Goal: Browse casually

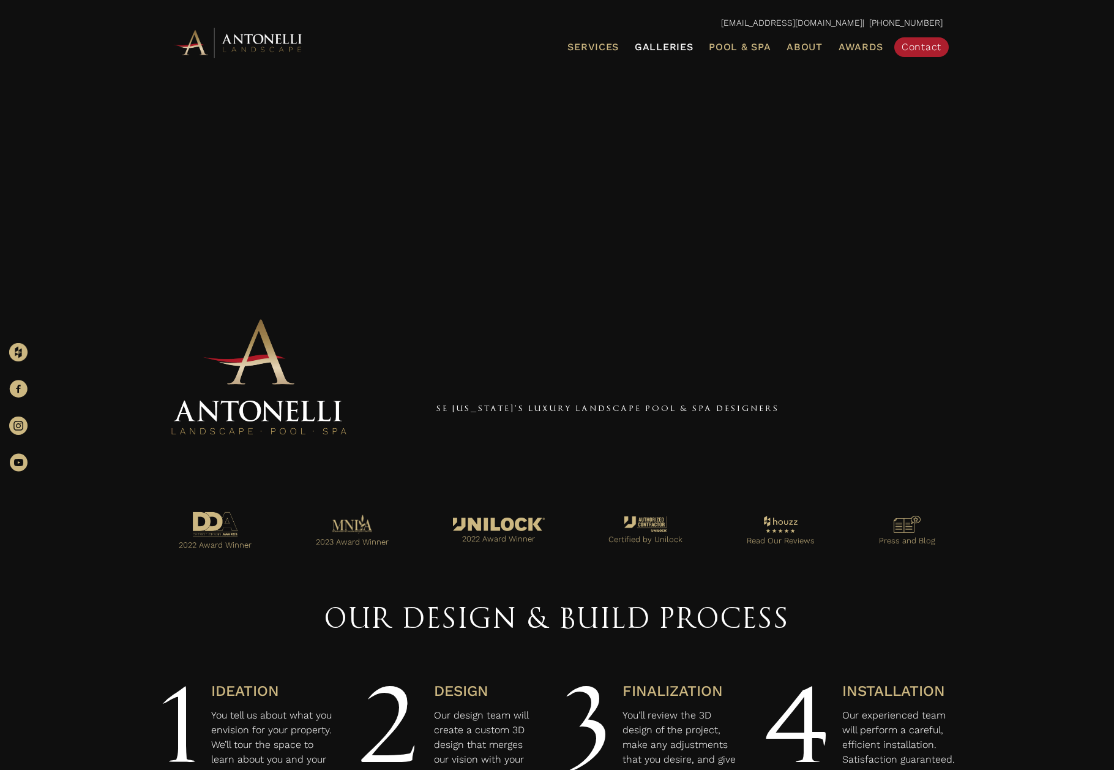
click at [651, 47] on span "Galleries" at bounding box center [664, 47] width 58 height 12
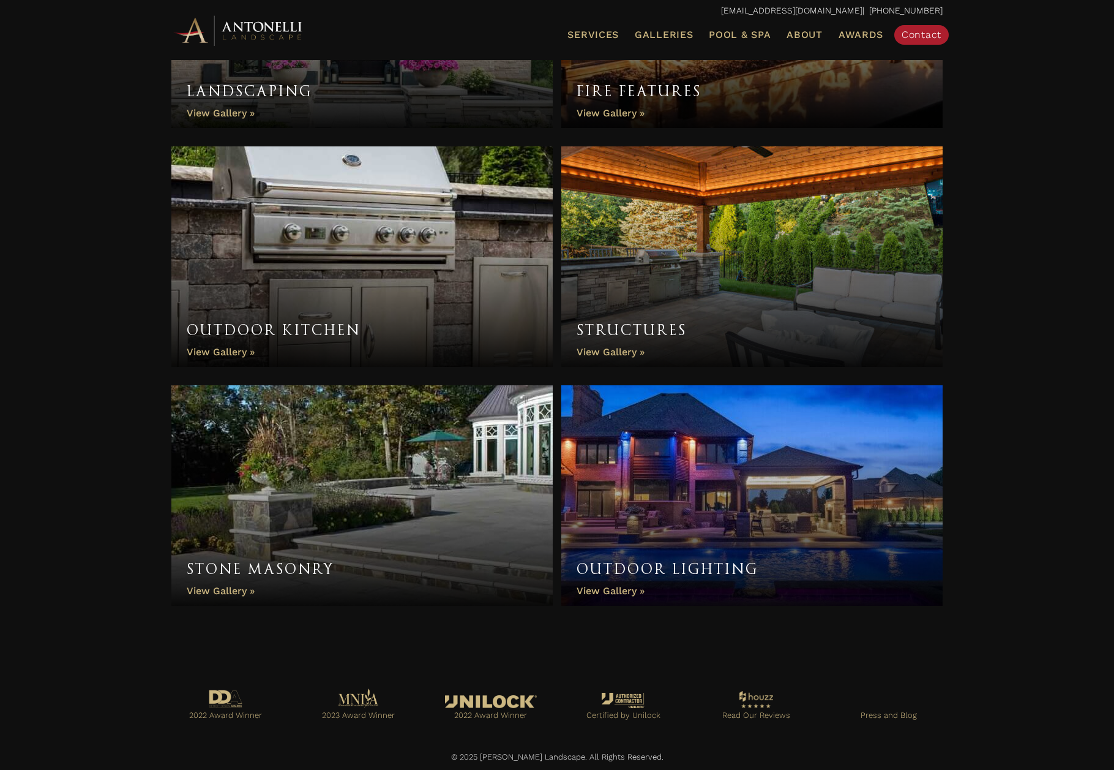
scroll to position [790, 0]
click at [683, 273] on link "Structures" at bounding box center [751, 257] width 381 height 220
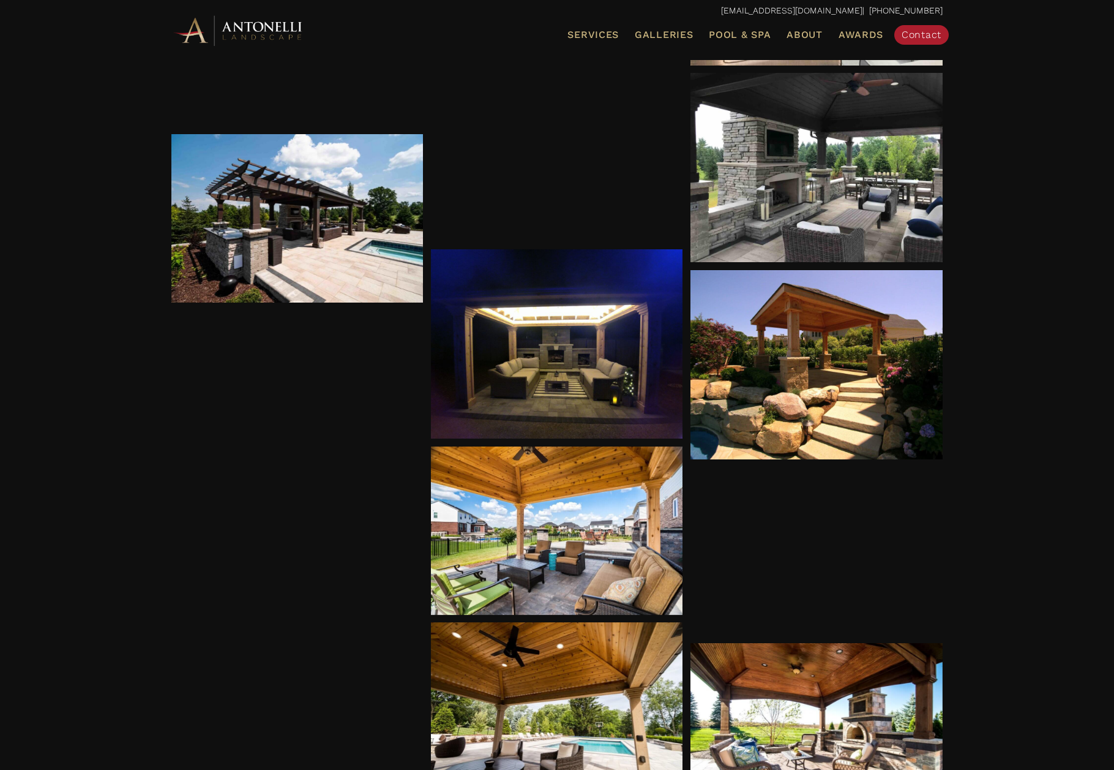
scroll to position [1135, 0]
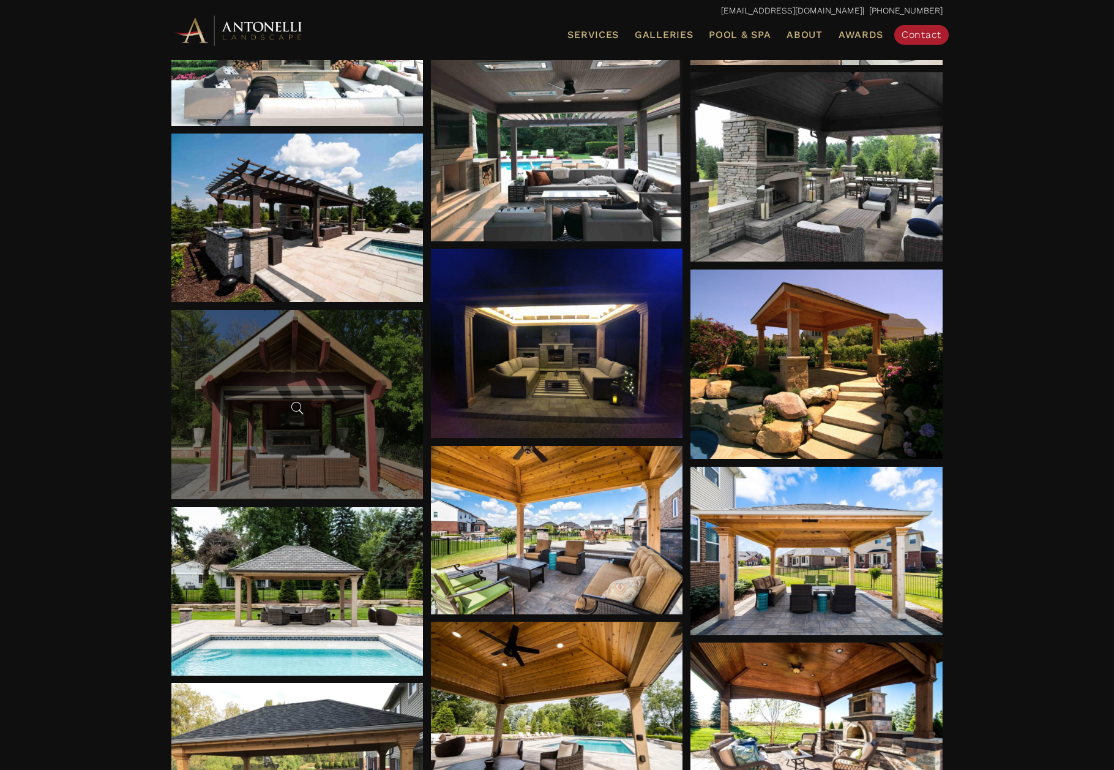
click at [338, 393] on div at bounding box center [297, 404] width 252 height 189
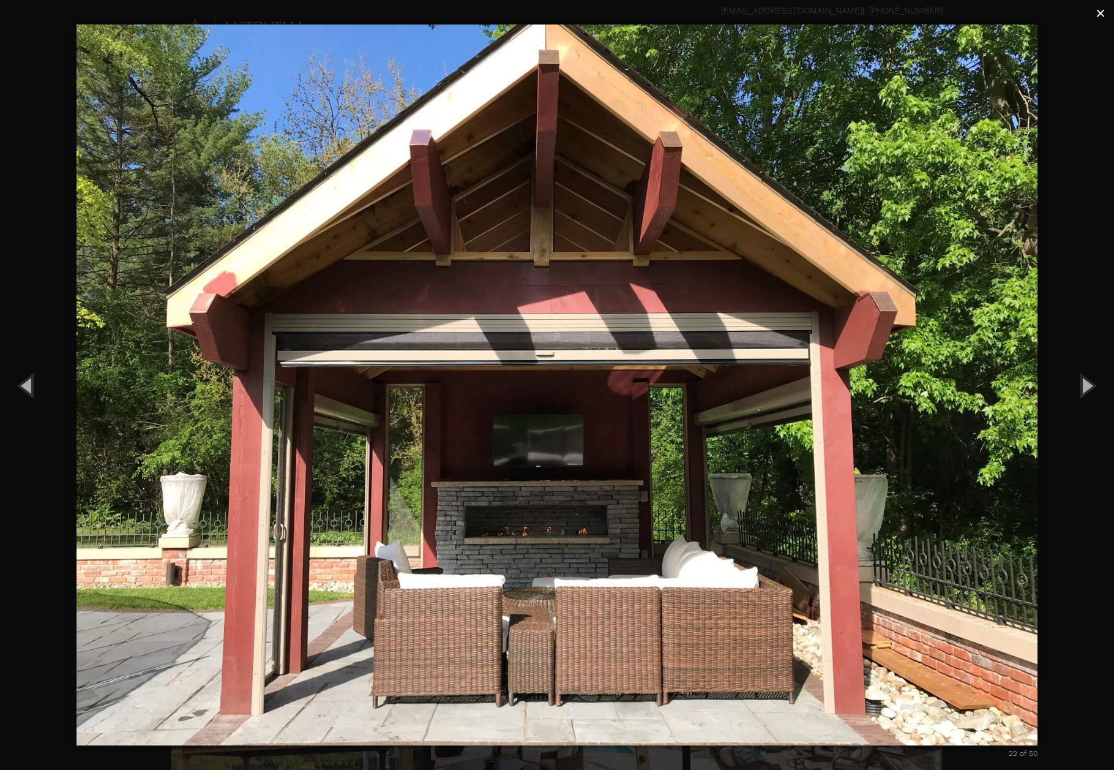
click at [1104, 13] on span "×" at bounding box center [1101, 13] width 10 height 19
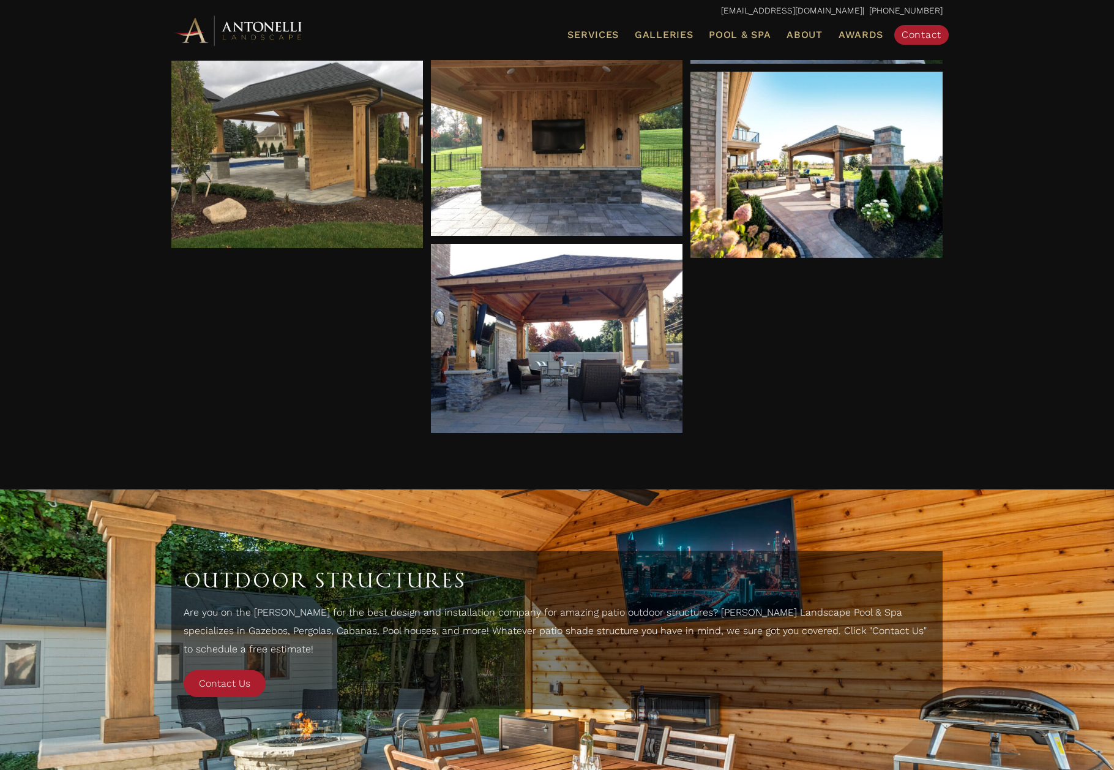
scroll to position [3072, 0]
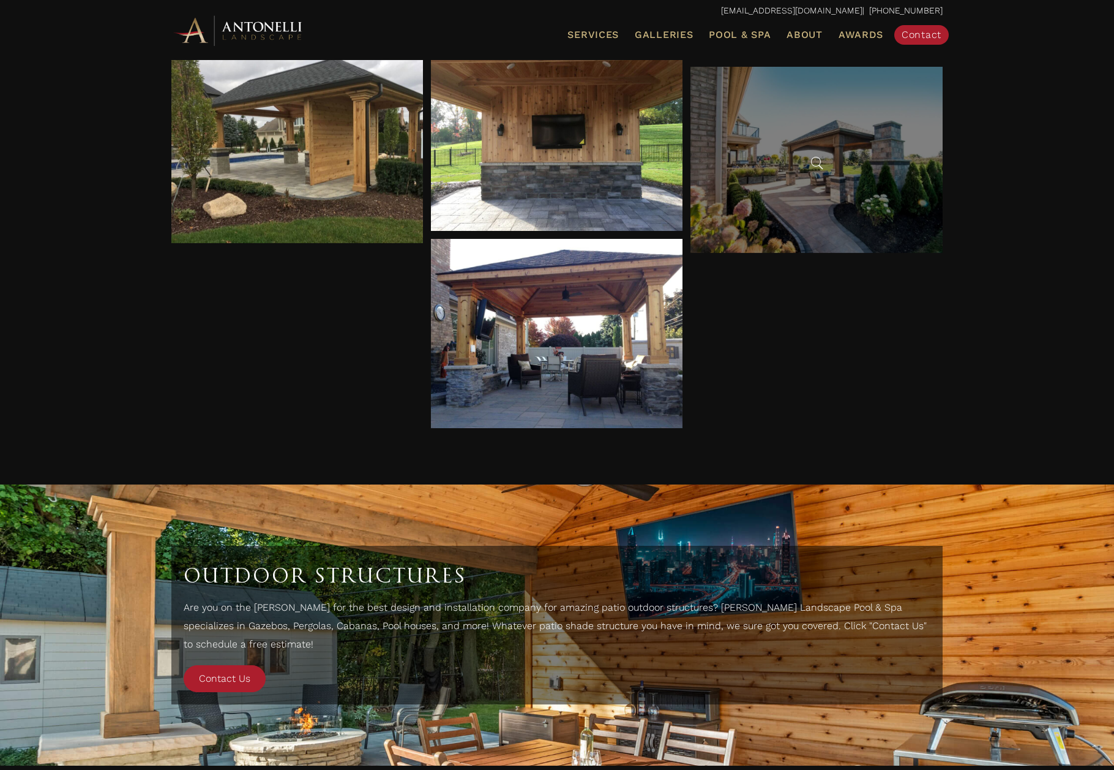
click at [844, 159] on div at bounding box center [817, 160] width 252 height 186
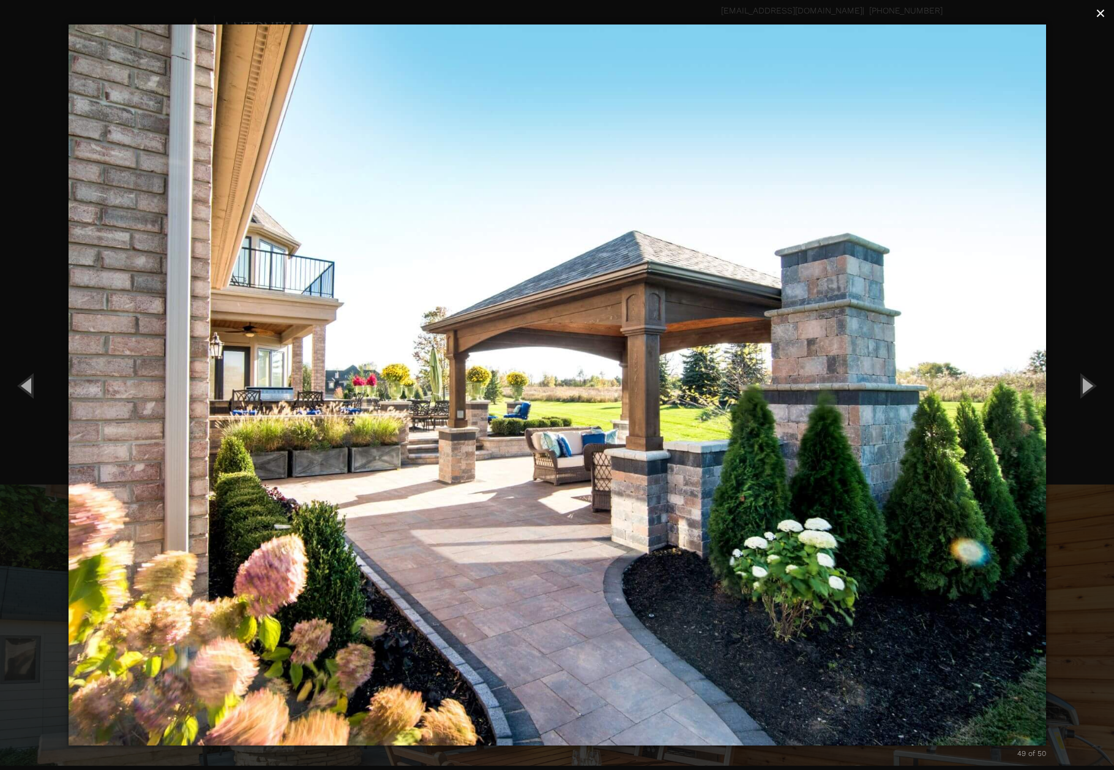
click at [1103, 14] on span "×" at bounding box center [1101, 13] width 10 height 19
